Goal: Contribute content: Add original content to the website for others to see

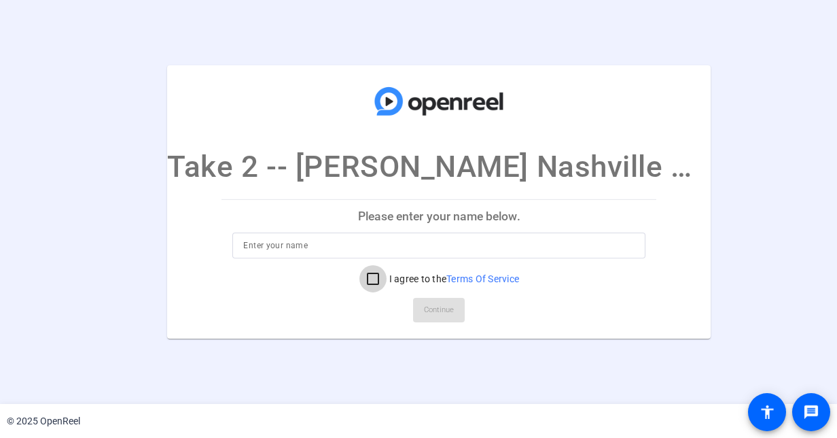
click at [360, 277] on input "I agree to the Terms Of Service" at bounding box center [373, 278] width 27 height 27
checkbox input "true"
click at [393, 252] on input at bounding box center [438, 245] width 391 height 16
type input "Chris Porod"
click at [424, 308] on span "Continue" at bounding box center [439, 310] width 30 height 20
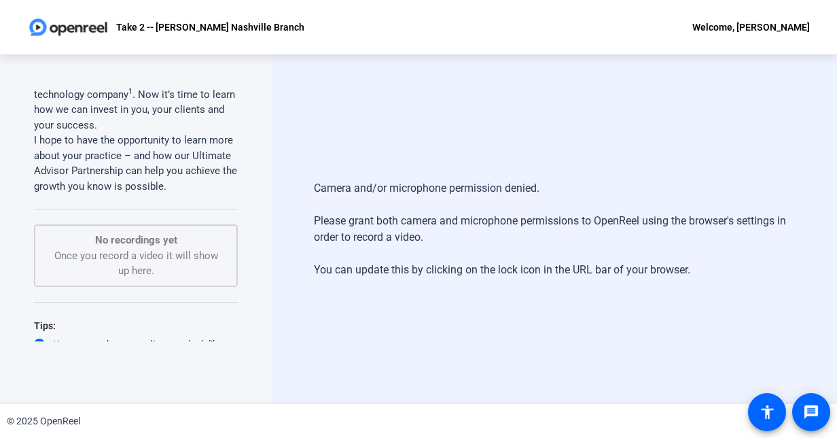
scroll to position [351, 0]
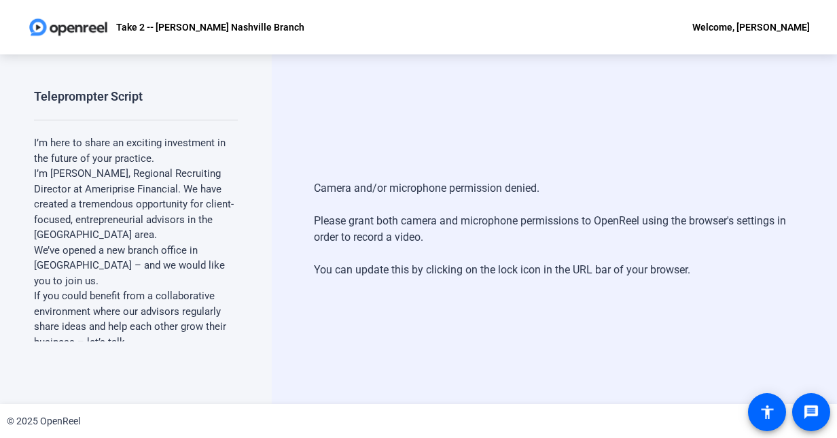
click at [466, 110] on div "Camera and/or microphone permission denied. Please grant both camera and microp…" at bounding box center [554, 228] width 565 height 349
click at [389, 122] on div "Camera and/or microphone permission denied. Please grant both camera and microp…" at bounding box center [554, 228] width 565 height 349
click at [478, 161] on div "Camera and/or microphone permission denied. Please grant both camera and microp…" at bounding box center [554, 228] width 565 height 349
click at [543, 336] on div "Camera and/or microphone permission denied. Please grant both camera and microp…" at bounding box center [554, 228] width 565 height 349
drag, startPoint x: 399, startPoint y: 97, endPoint x: 344, endPoint y: 5, distance: 107.0
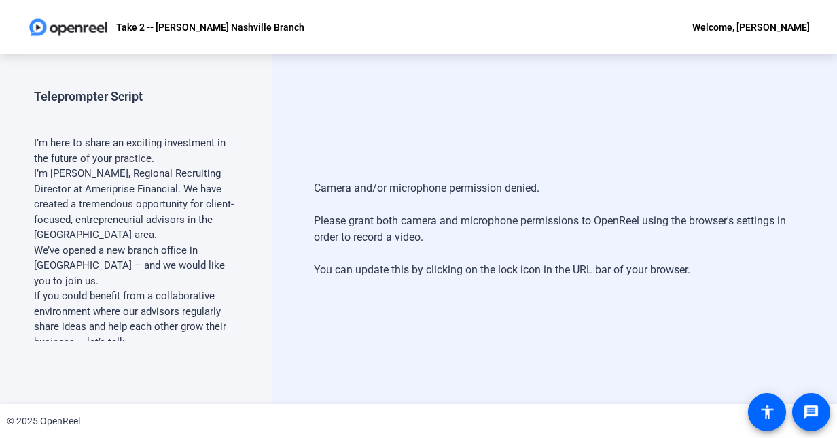
click at [381, 56] on div "Camera and/or microphone permission denied. Please grant both camera and microp…" at bounding box center [554, 228] width 565 height 349
click at [362, 126] on div "Camera and/or microphone permission denied. Please grant both camera and microp…" at bounding box center [554, 228] width 565 height 349
click at [379, 107] on div "Camera and/or microphone permission denied. Please grant both camera and microp…" at bounding box center [554, 228] width 565 height 349
click at [395, 152] on div "Camera and/or microphone permission denied. Please grant both camera and microp…" at bounding box center [554, 228] width 565 height 349
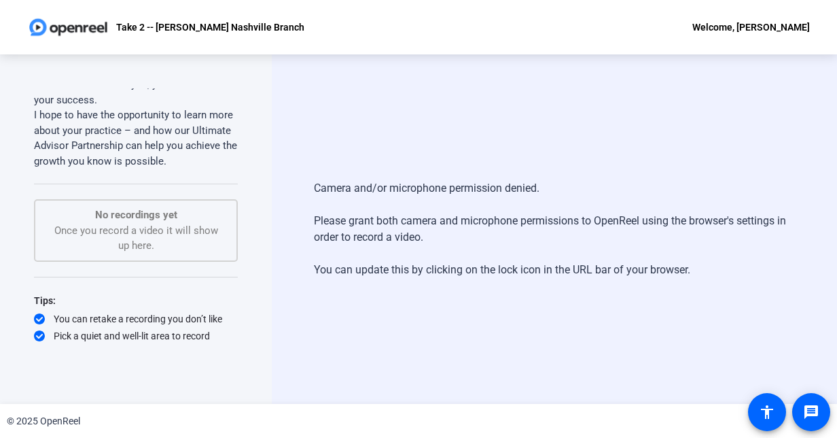
scroll to position [351, 0]
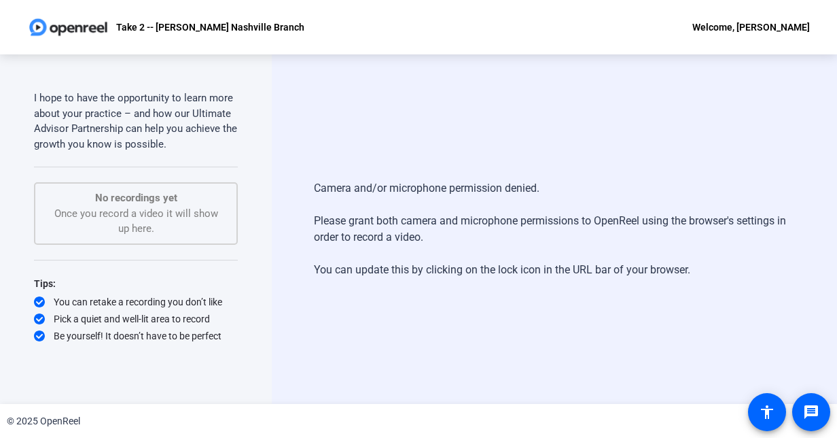
click at [148, 207] on div "No recordings yet Once you record a video it will show up here." at bounding box center [136, 213] width 174 height 46
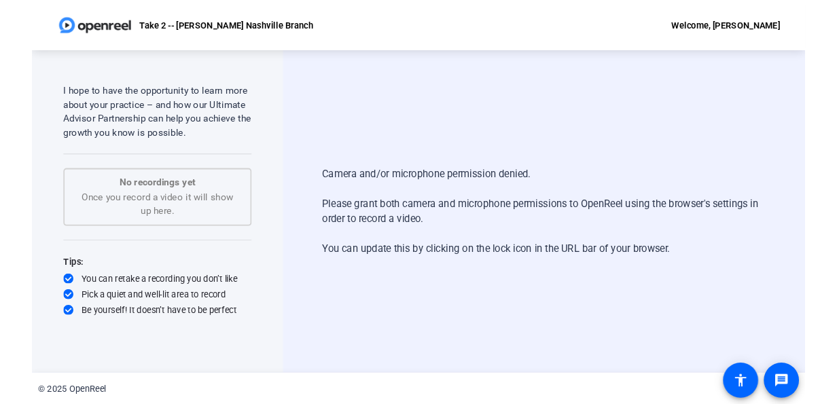
scroll to position [0, 0]
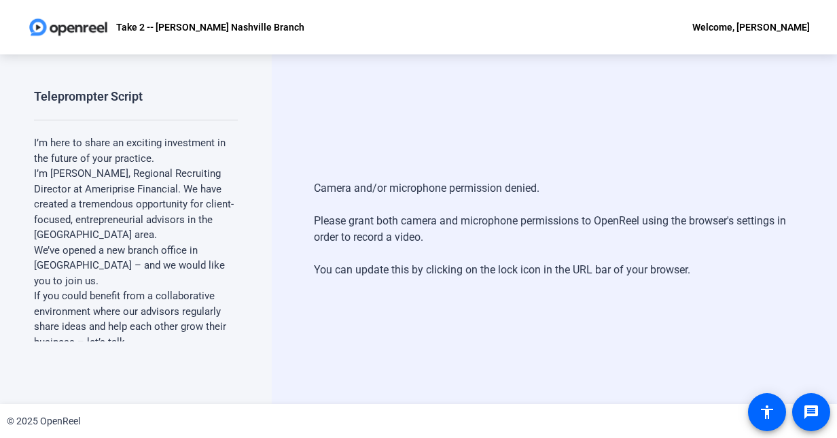
click at [370, 151] on div "Camera and/or microphone permission denied. Please grant both camera and microp…" at bounding box center [554, 228] width 565 height 349
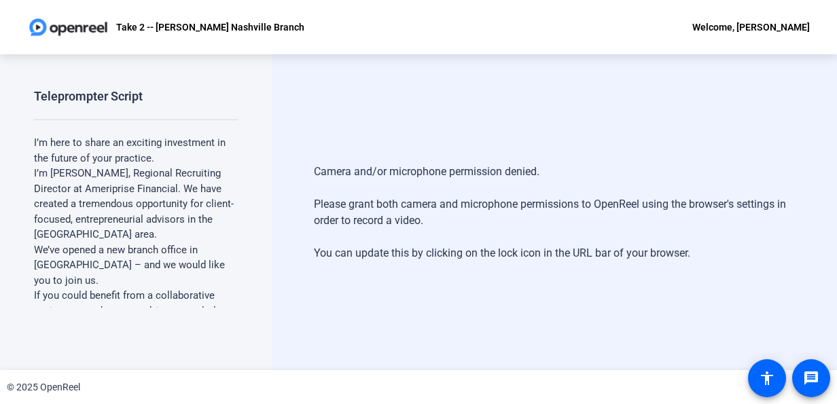
click at [374, 133] on div "Camera and/or microphone permission denied. Please grant both camera and microp…" at bounding box center [554, 212] width 565 height 316
click at [389, 137] on div "Camera and/or microphone permission denied. Please grant both camera and microp…" at bounding box center [554, 212] width 565 height 316
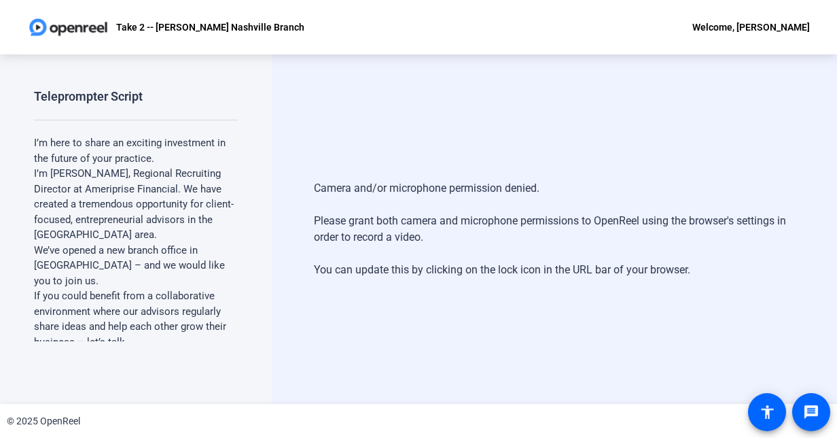
click at [391, 137] on div "Camera and/or microphone permission denied. Please grant both camera and microp…" at bounding box center [554, 228] width 565 height 349
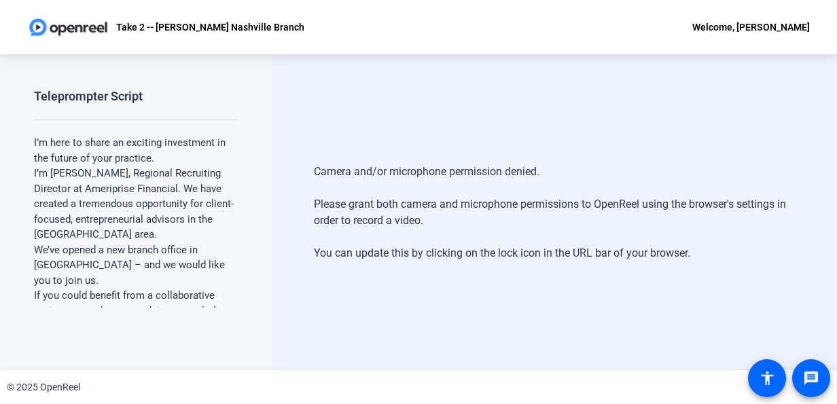
click at [417, 123] on div "Camera and/or microphone permission denied. Please grant both camera and microp…" at bounding box center [554, 212] width 565 height 316
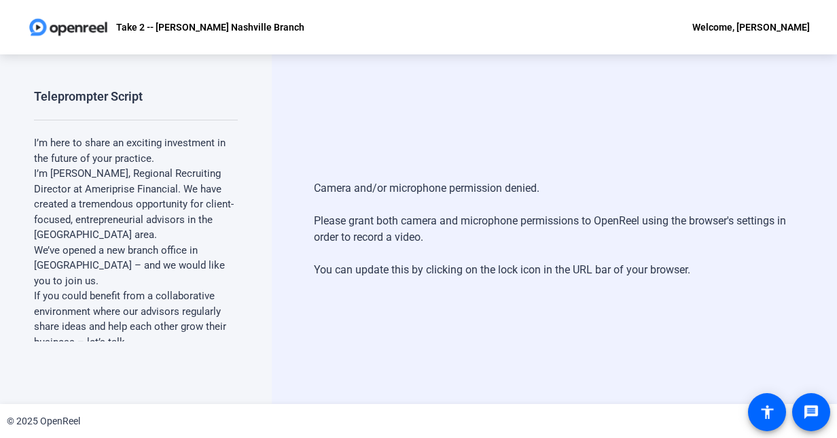
click at [417, 147] on div "Camera and/or microphone permission denied. Please grant both camera and microp…" at bounding box center [554, 228] width 565 height 349
